Goal: Task Accomplishment & Management: Manage account settings

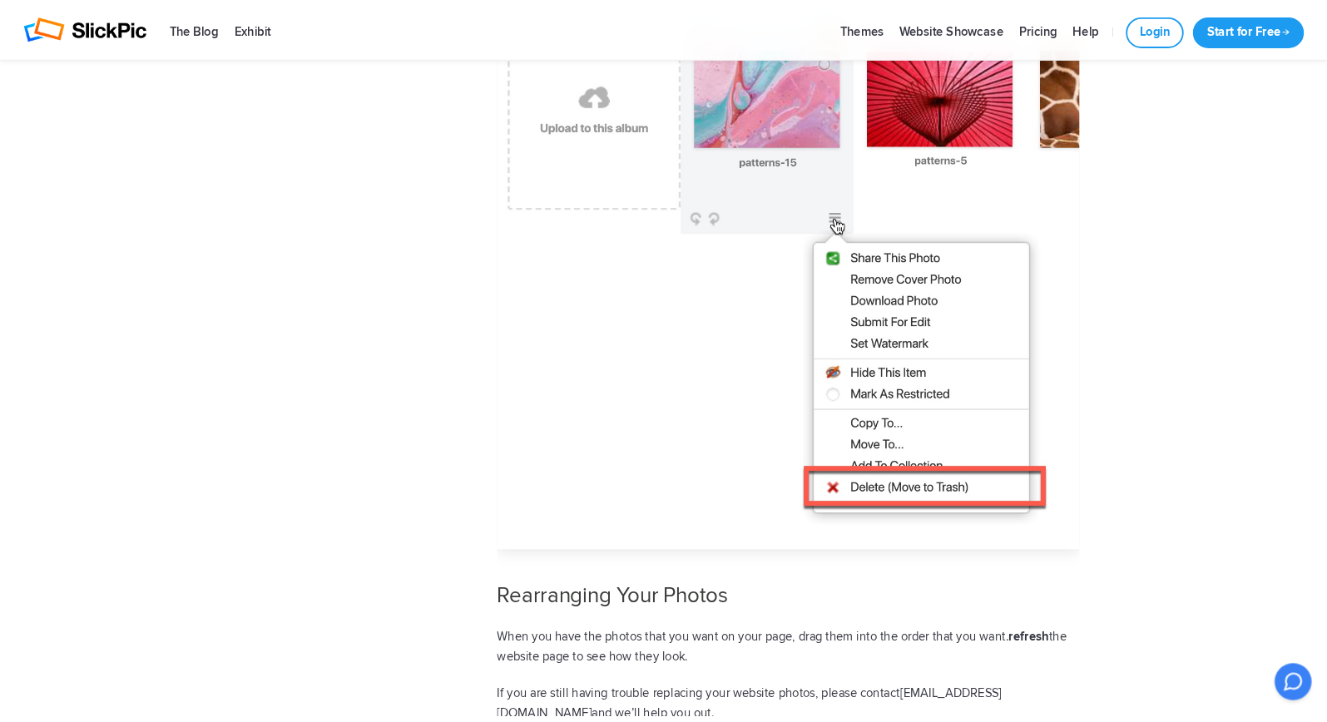
scroll to position [1377, 0]
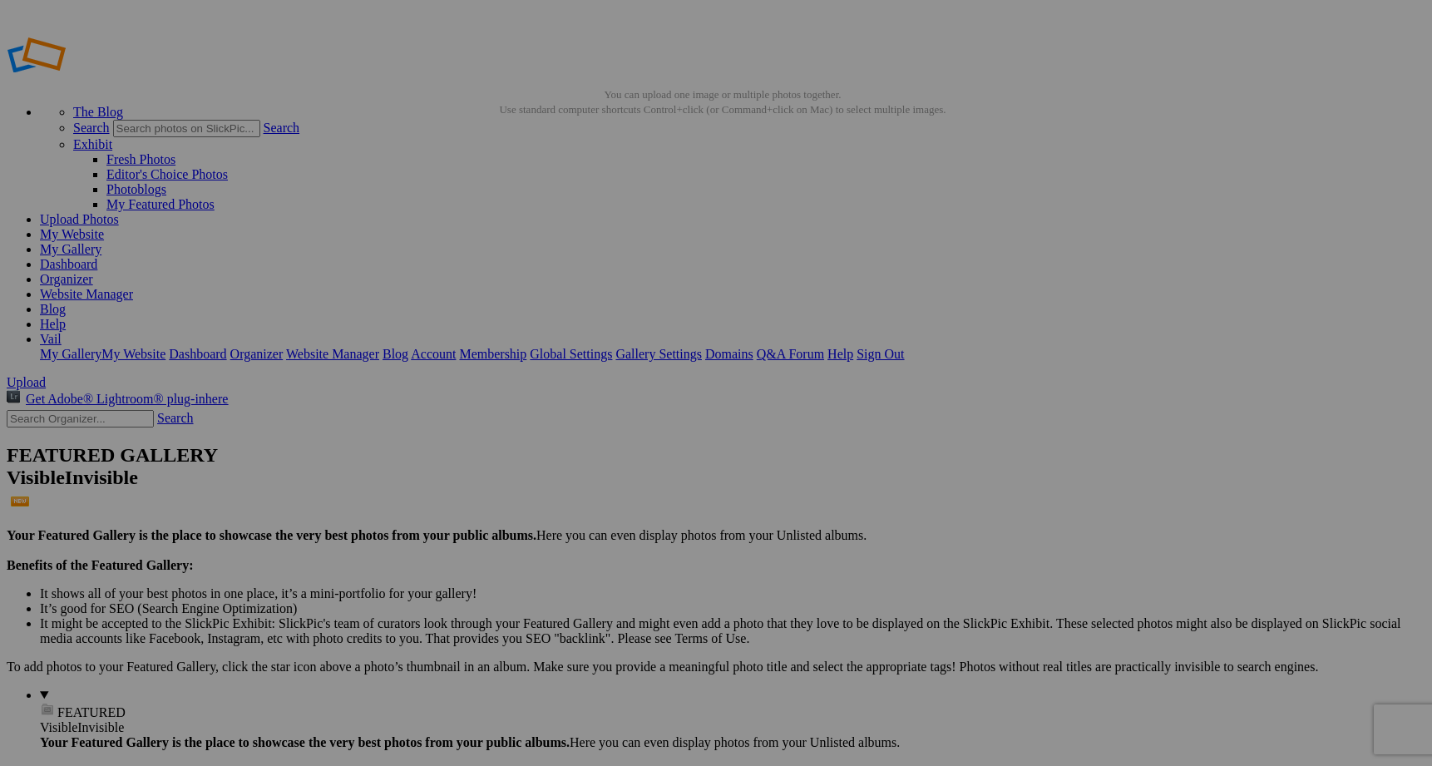
scroll to position [1, 0]
drag, startPoint x: 502, startPoint y: 86, endPoint x: 404, endPoint y: 57, distance: 101.6
type input "Website Top Slideshow"
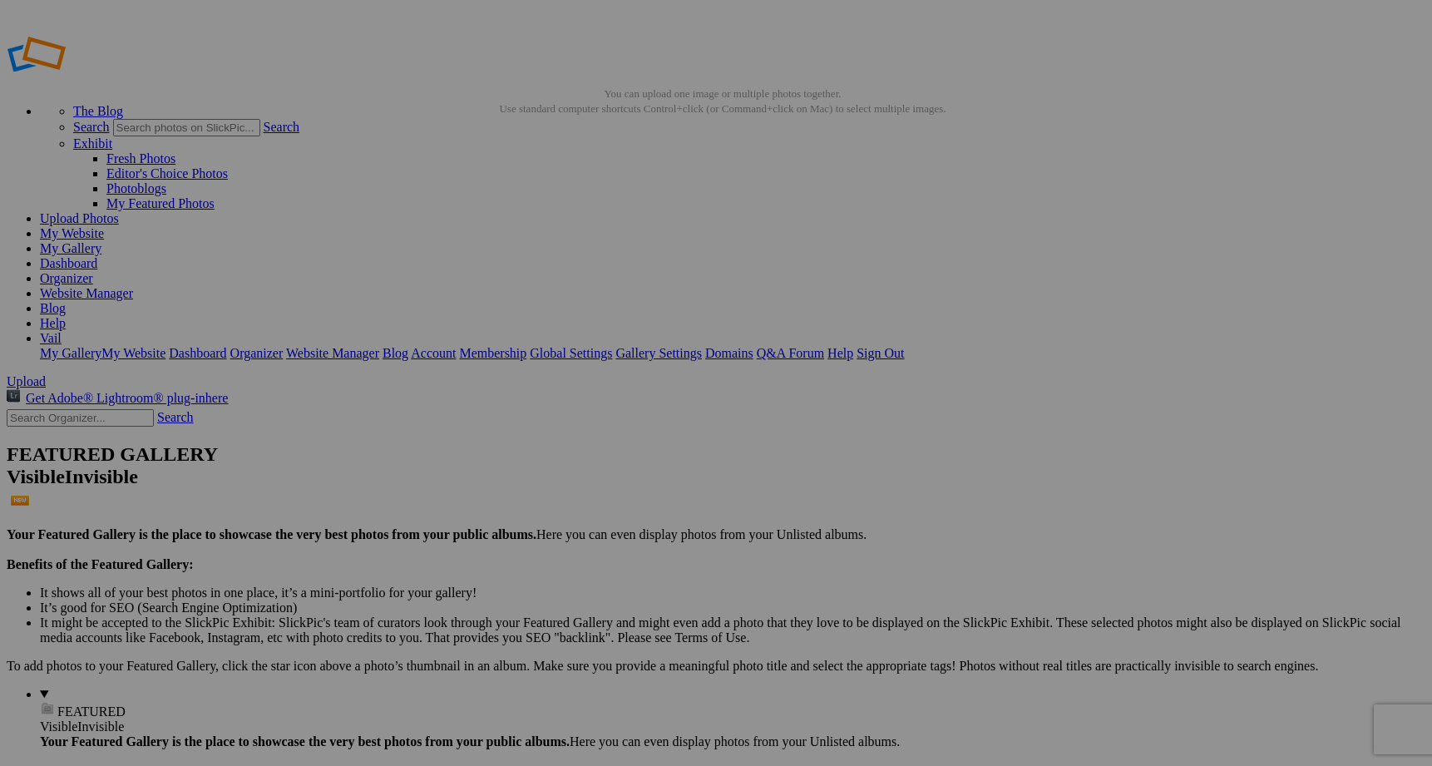
drag, startPoint x: 327, startPoint y: 683, endPoint x: 393, endPoint y: 216, distance: 471.2
drag, startPoint x: 299, startPoint y: 678, endPoint x: 520, endPoint y: 289, distance: 447.7
drag, startPoint x: 332, startPoint y: 665, endPoint x: 684, endPoint y: 233, distance: 556.8
drag, startPoint x: 319, startPoint y: 655, endPoint x: 854, endPoint y: 200, distance: 702.1
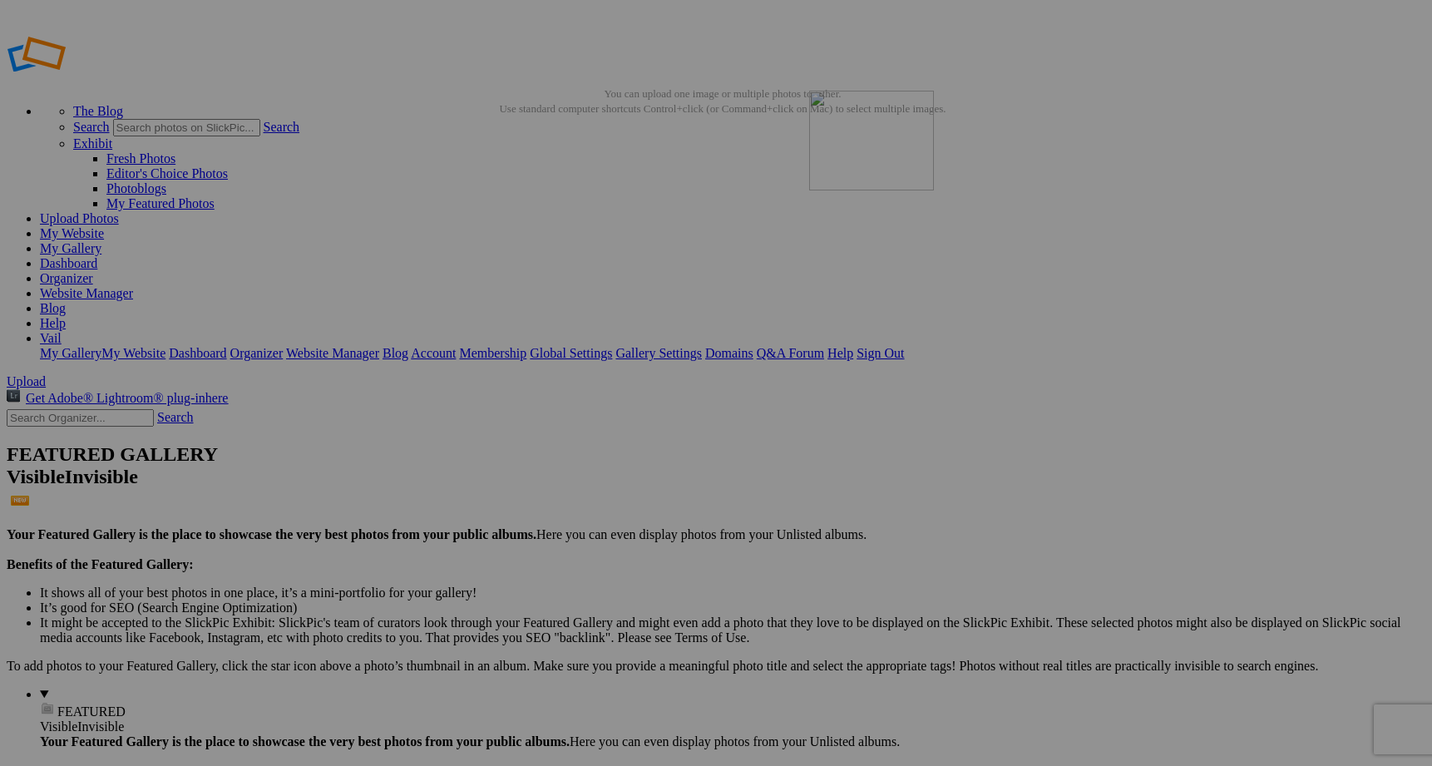
drag, startPoint x: 336, startPoint y: 665, endPoint x: 1049, endPoint y: 210, distance: 845.1
drag, startPoint x: 335, startPoint y: 481, endPoint x: 887, endPoint y: 210, distance: 614.8
drag, startPoint x: 331, startPoint y: 482, endPoint x: 1045, endPoint y: 226, distance: 758.7
drag, startPoint x: 743, startPoint y: 459, endPoint x: 268, endPoint y: 442, distance: 475.2
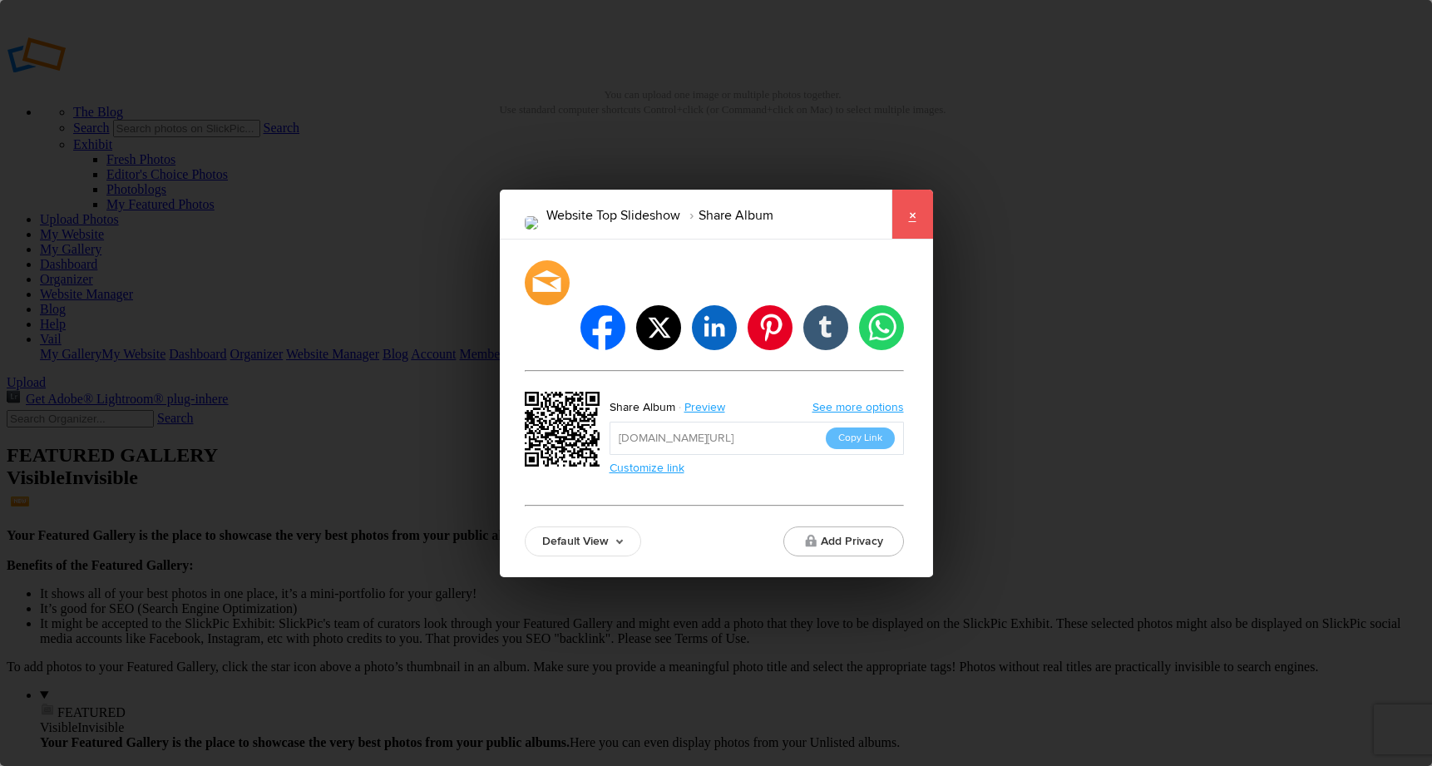
click at [902, 240] on link "×" at bounding box center [913, 215] width 42 height 50
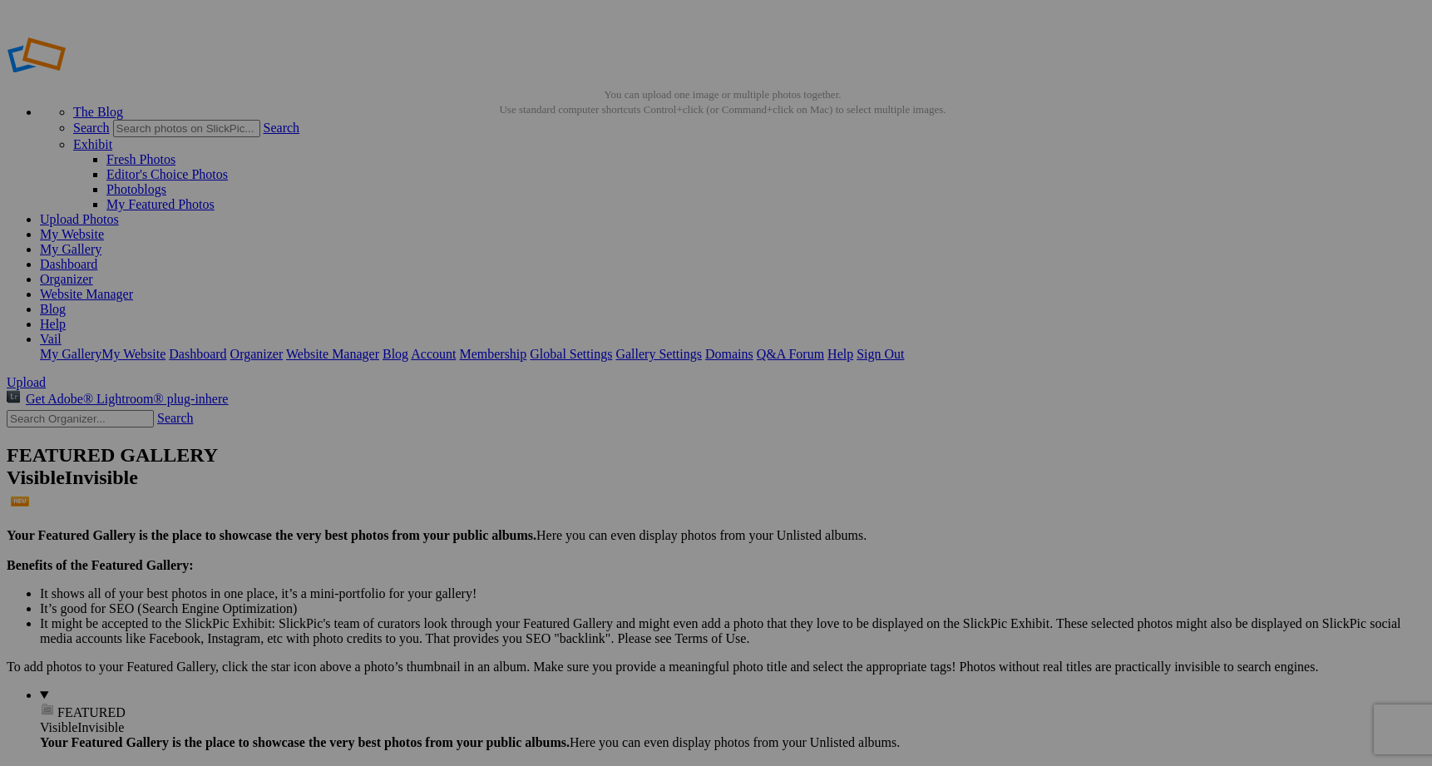
type input "Business Headshots"
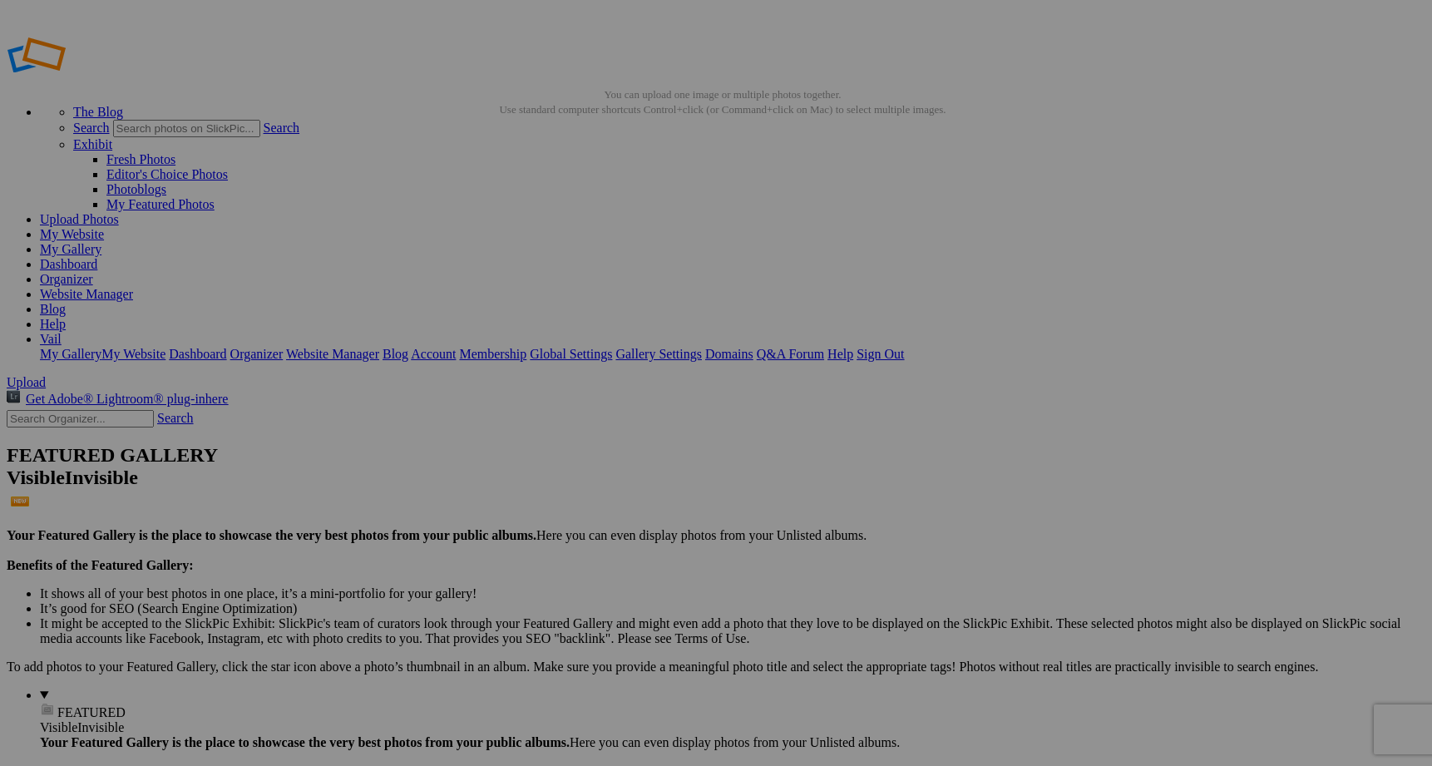
click at [121, 688] on details "FEATURED Visible Invisible Your Featured Gallery is the place to showcase the v…" at bounding box center [733, 779] width 1386 height 182
click at [104, 227] on link "My Website" at bounding box center [72, 234] width 64 height 14
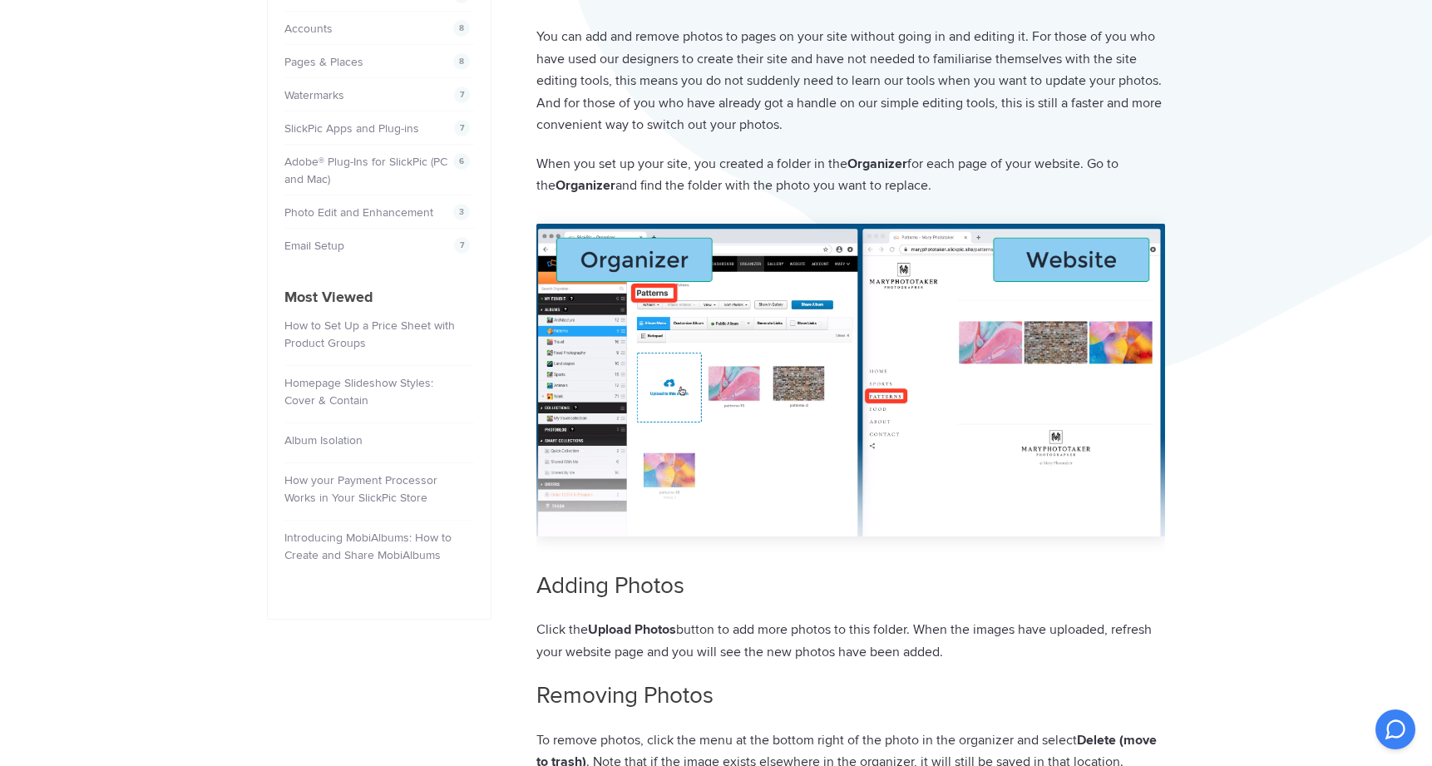
scroll to position [525, 0]
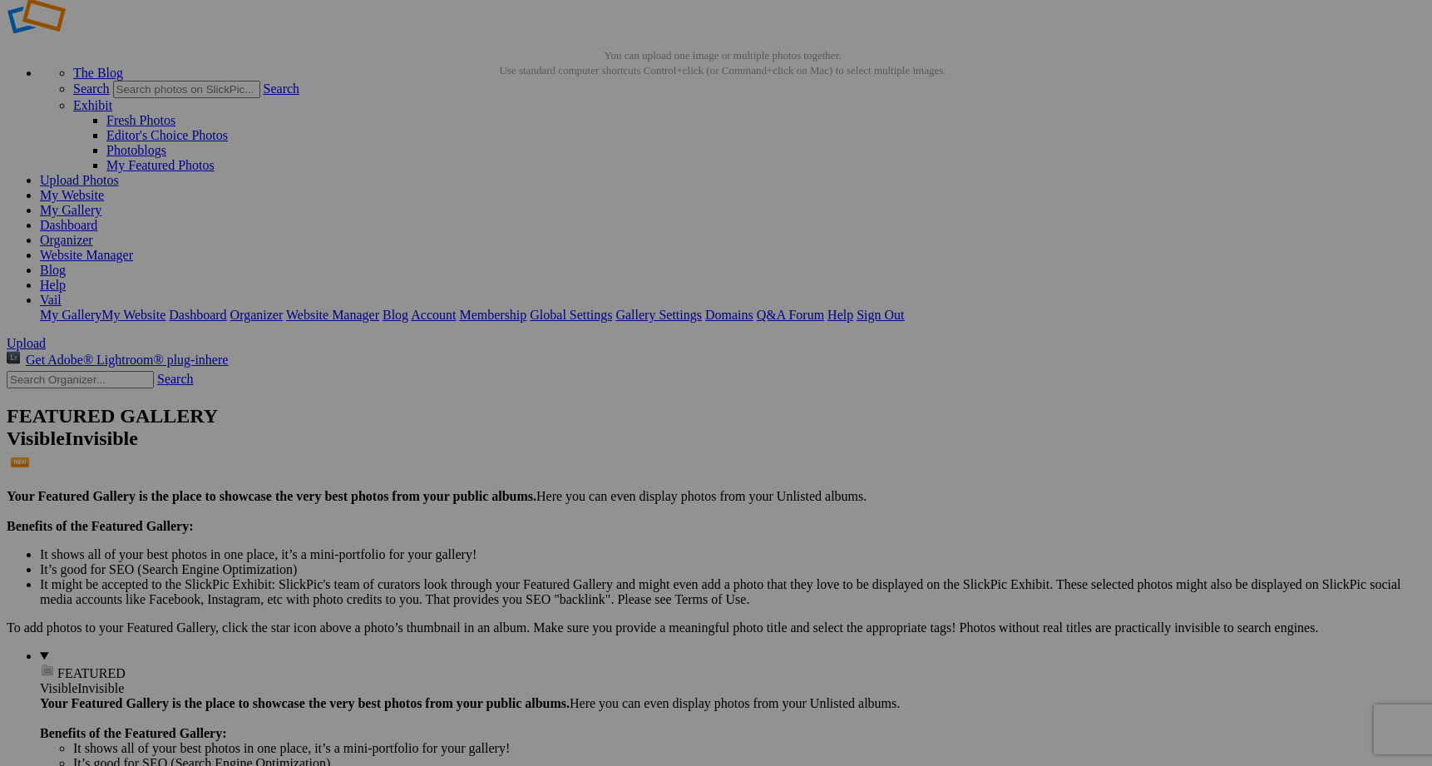
scroll to position [31, 0]
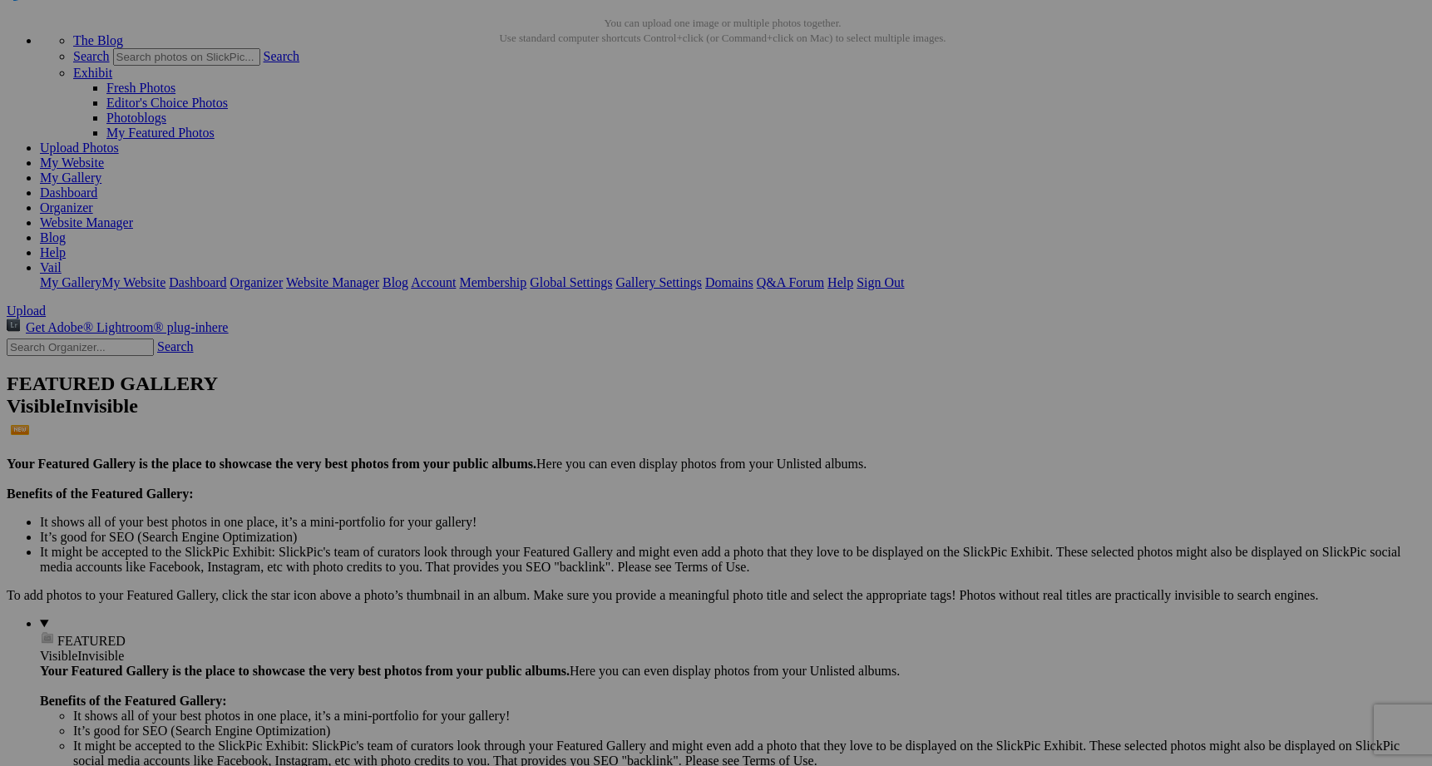
scroll to position [13, 0]
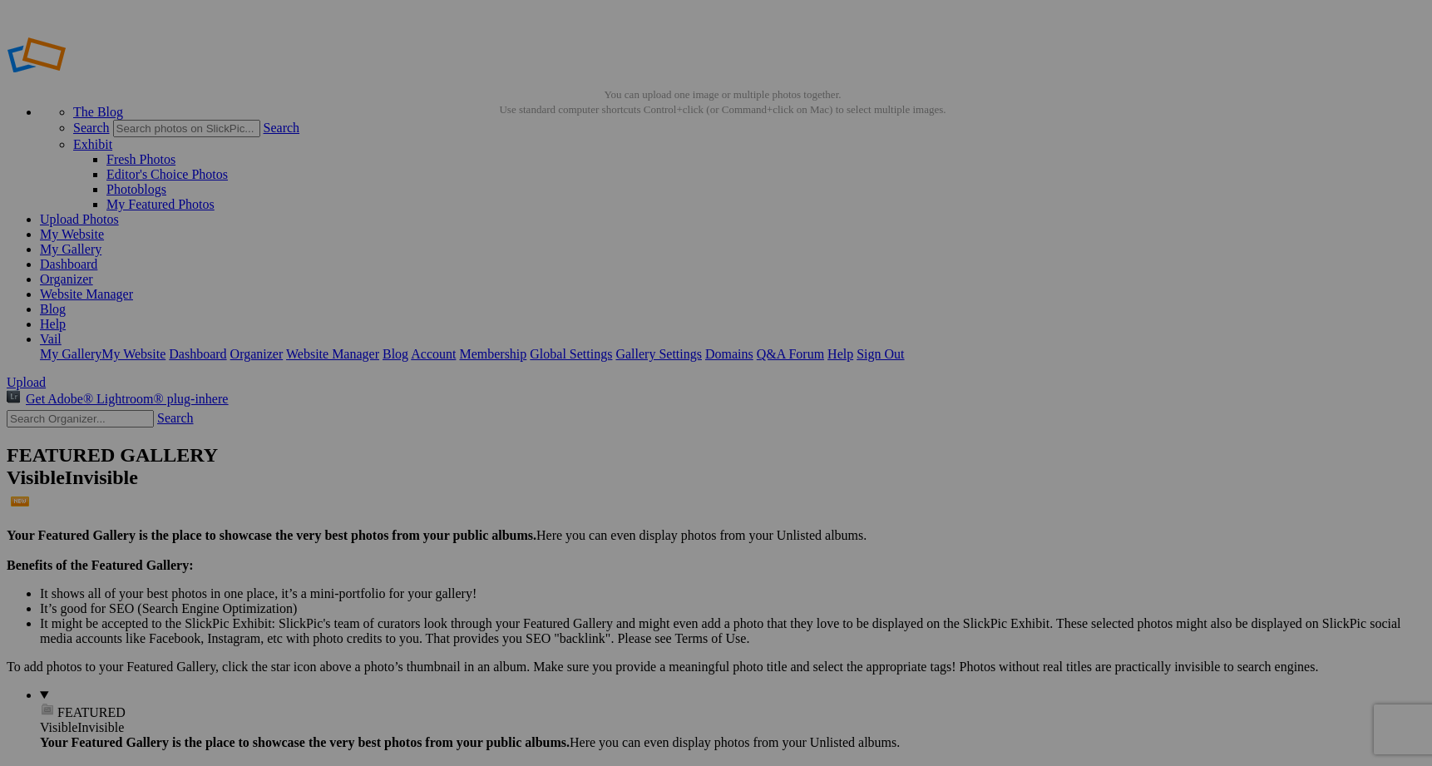
scroll to position [4, 0]
drag, startPoint x: 74, startPoint y: 175, endPoint x: 53, endPoint y: 208, distance: 39.2
drag, startPoint x: 118, startPoint y: 354, endPoint x: 57, endPoint y: 170, distance: 194.6
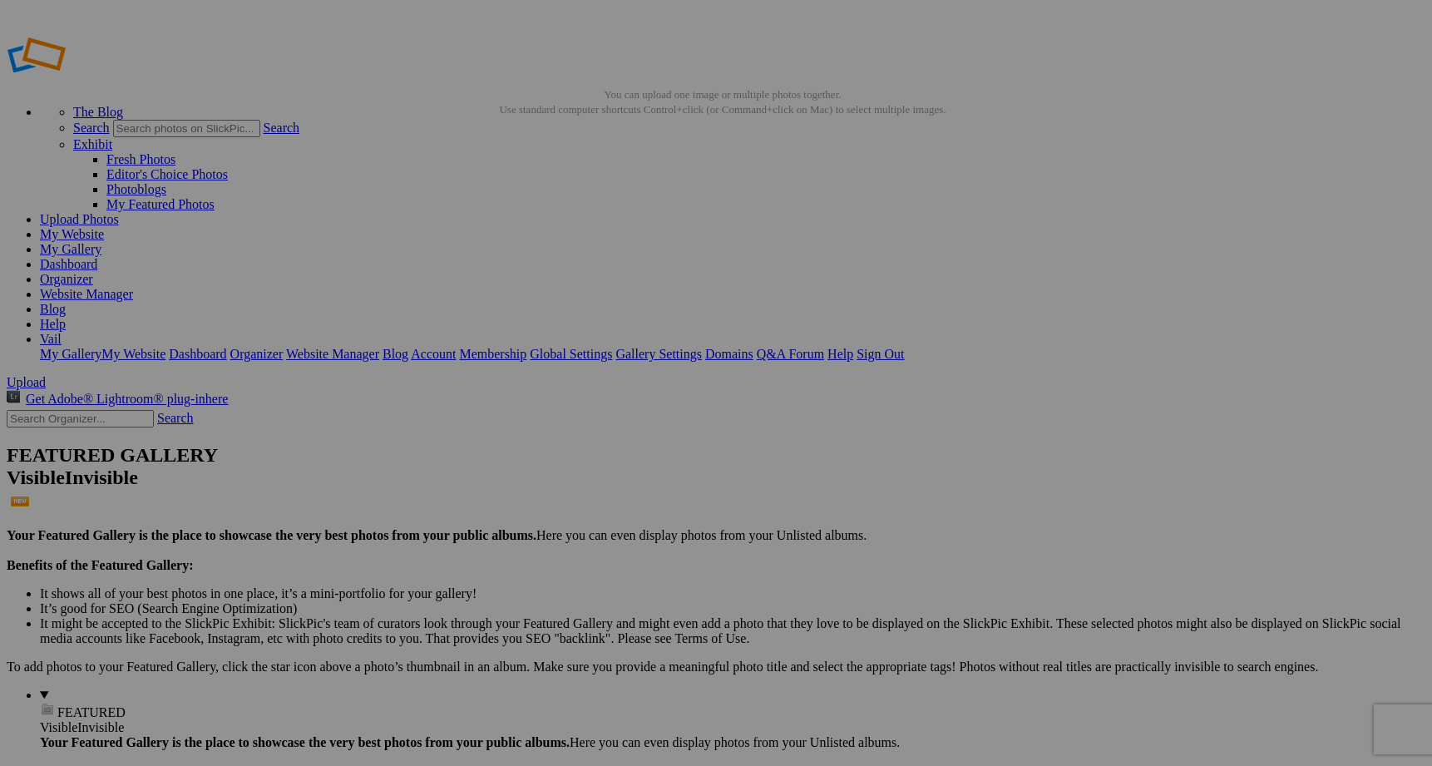
type input "ERAS Submissions"
click at [670, 438] on div "Select album..." at bounding box center [583, 445] width 175 height 15
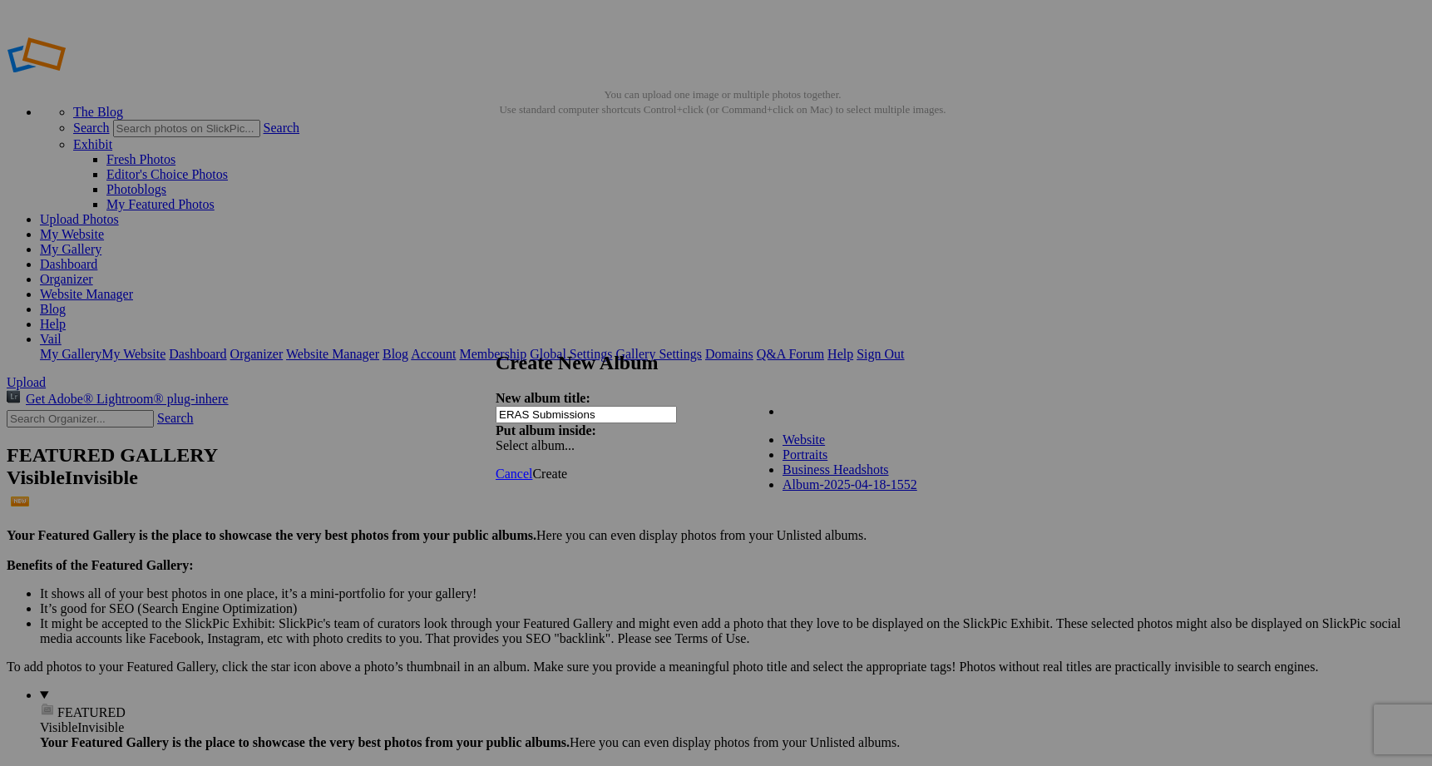
click at [783, 447] on span "Website" at bounding box center [804, 439] width 42 height 14
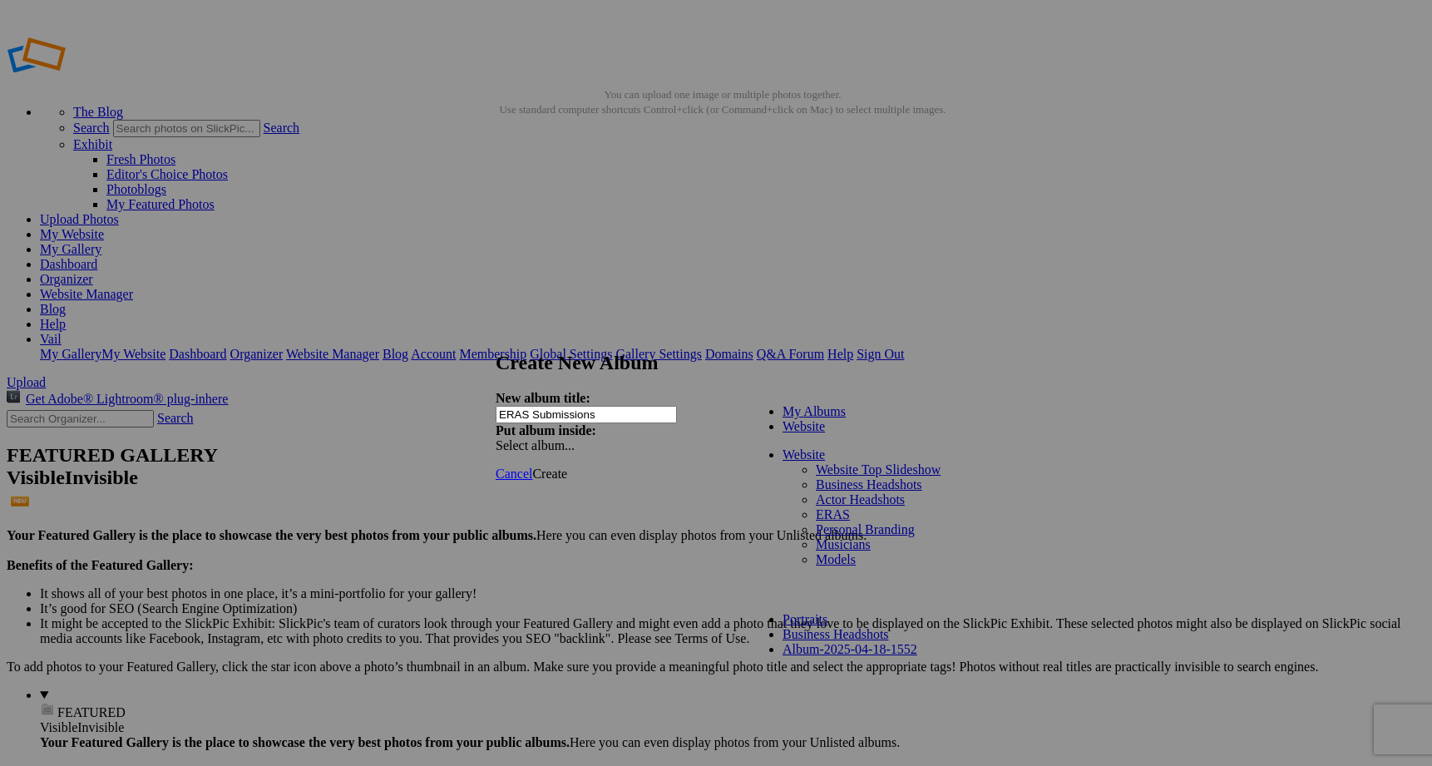
click at [846, 418] on span at bounding box center [846, 411] width 0 height 14
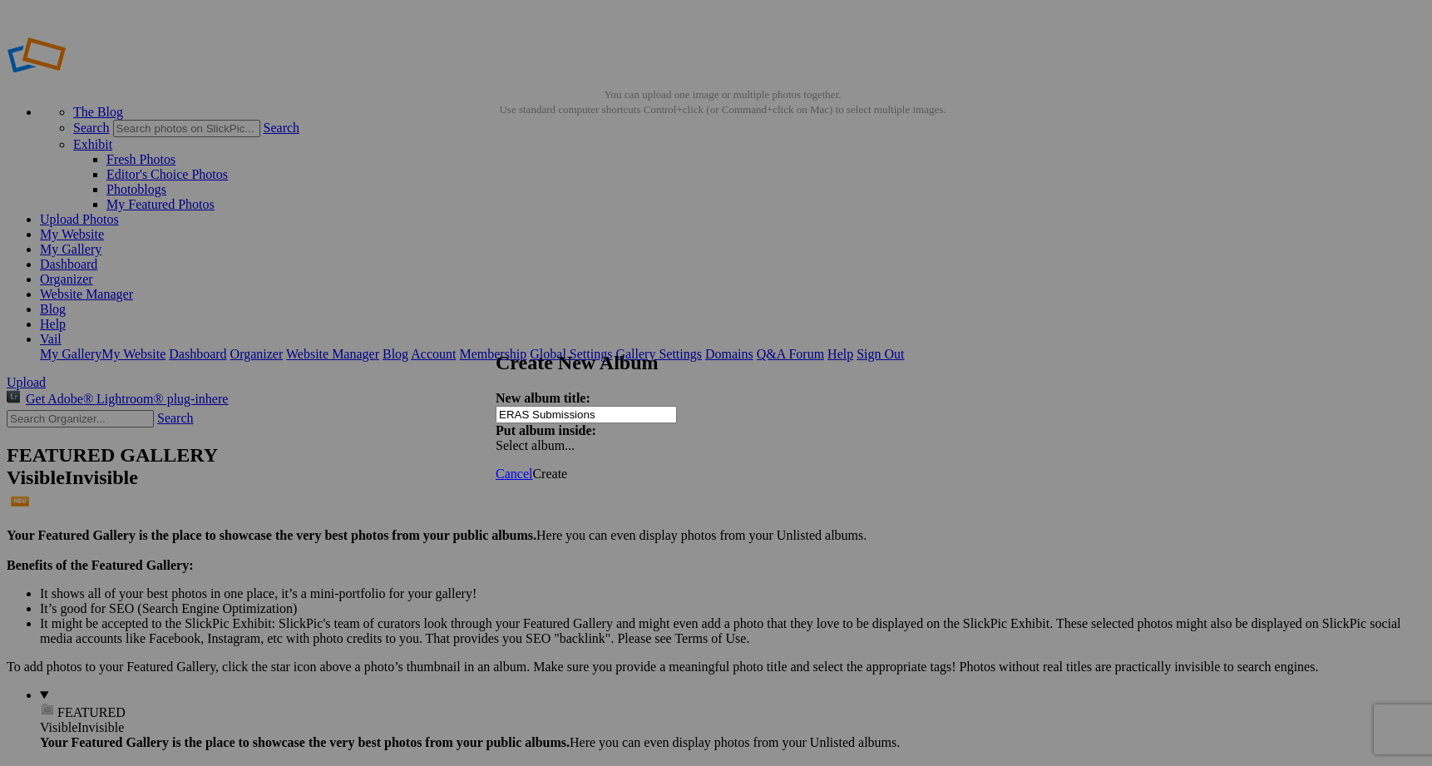
click at [567, 467] on span "Create" at bounding box center [549, 474] width 35 height 14
drag, startPoint x: 916, startPoint y: 464, endPoint x: 901, endPoint y: 438, distance: 29.8
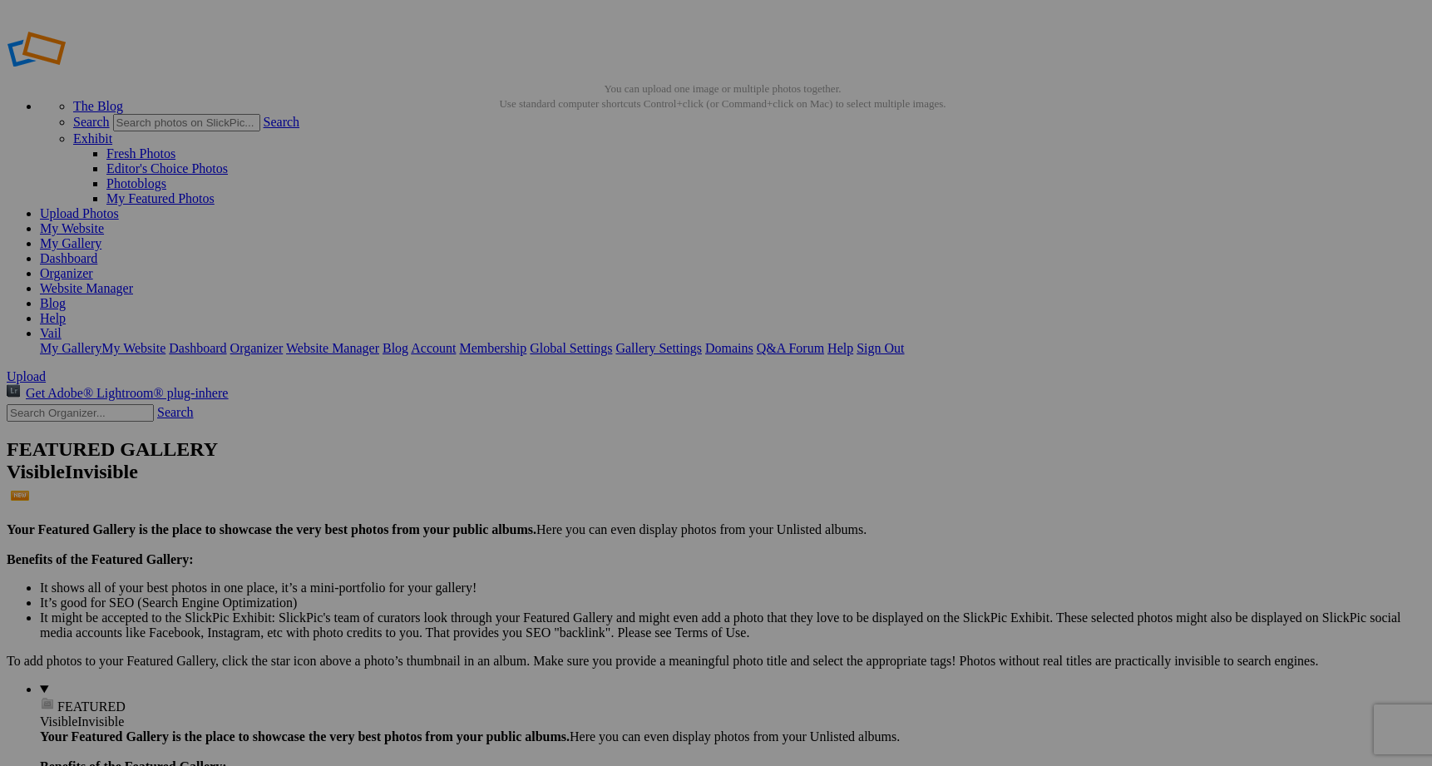
drag, startPoint x: 88, startPoint y: 171, endPoint x: 61, endPoint y: 194, distance: 35.5
drag, startPoint x: 885, startPoint y: 457, endPoint x: 103, endPoint y: 190, distance: 825.8
drag, startPoint x: 1048, startPoint y: 464, endPoint x: 98, endPoint y: 193, distance: 987.7
drag, startPoint x: 916, startPoint y: 437, endPoint x: 178, endPoint y: 239, distance: 763.8
drag, startPoint x: 915, startPoint y: 459, endPoint x: 119, endPoint y: 191, distance: 839.8
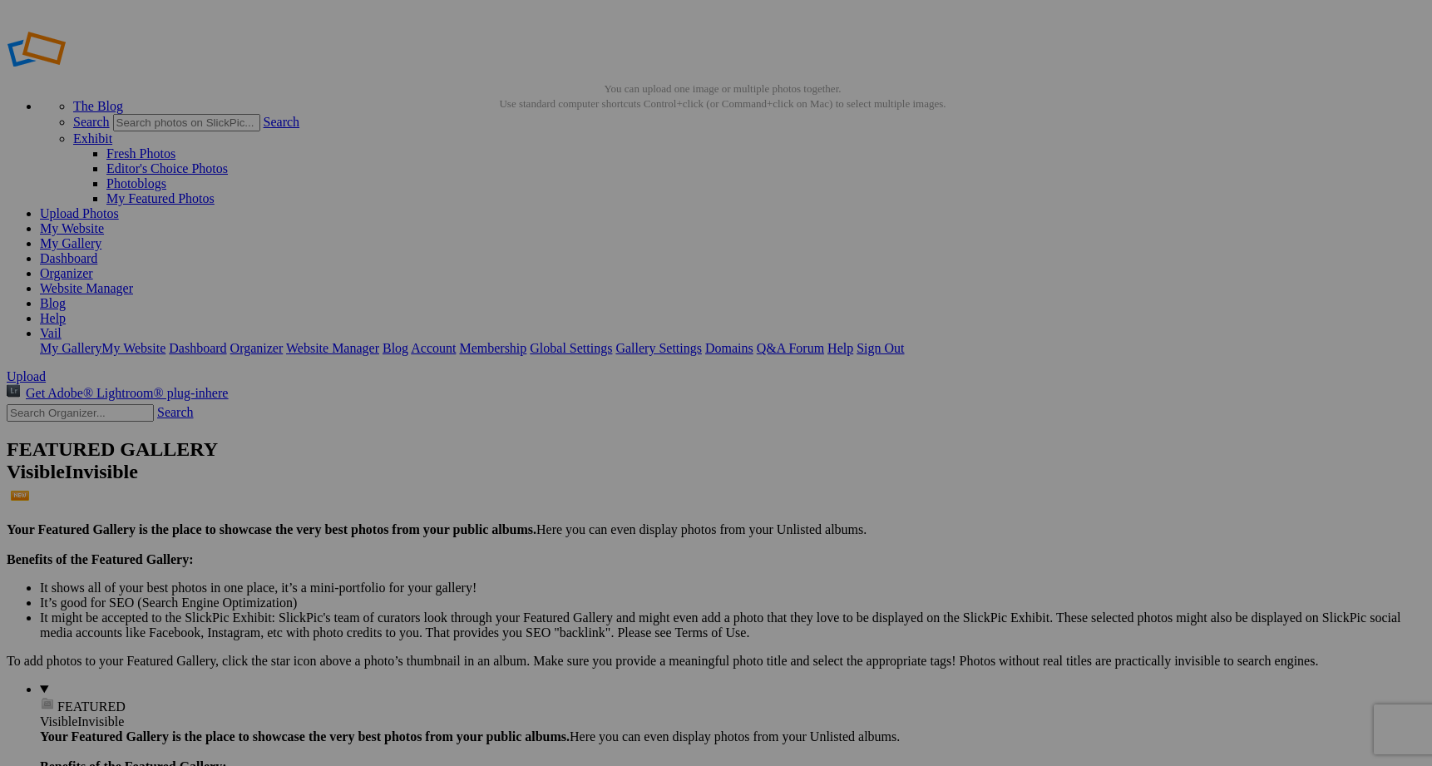
drag, startPoint x: 1207, startPoint y: 447, endPoint x: 125, endPoint y: 192, distance: 1111.5
drag, startPoint x: 1069, startPoint y: 440, endPoint x: 90, endPoint y: 192, distance: 1009.8
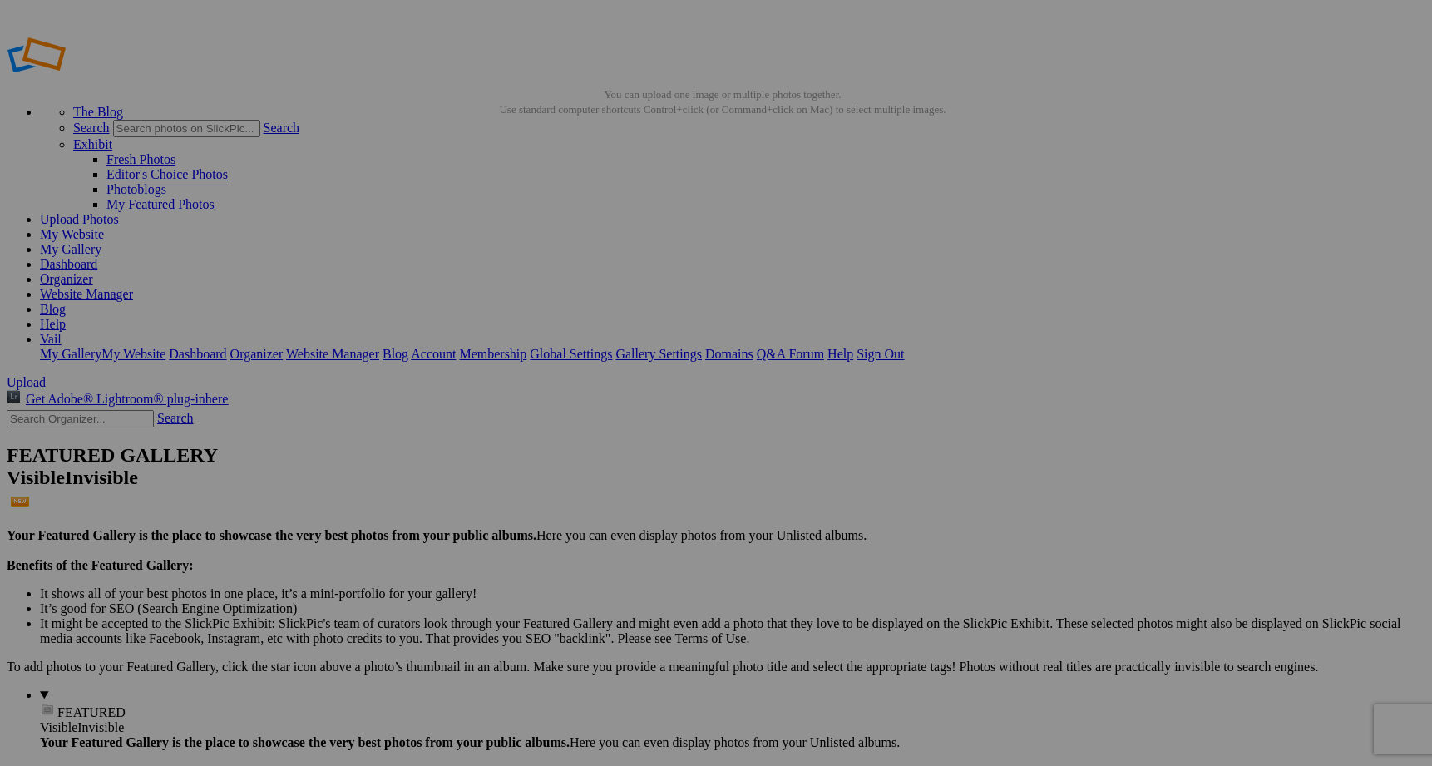
click at [133, 287] on link "Website Manager" at bounding box center [86, 294] width 93 height 14
